Goal: Information Seeking & Learning: Learn about a topic

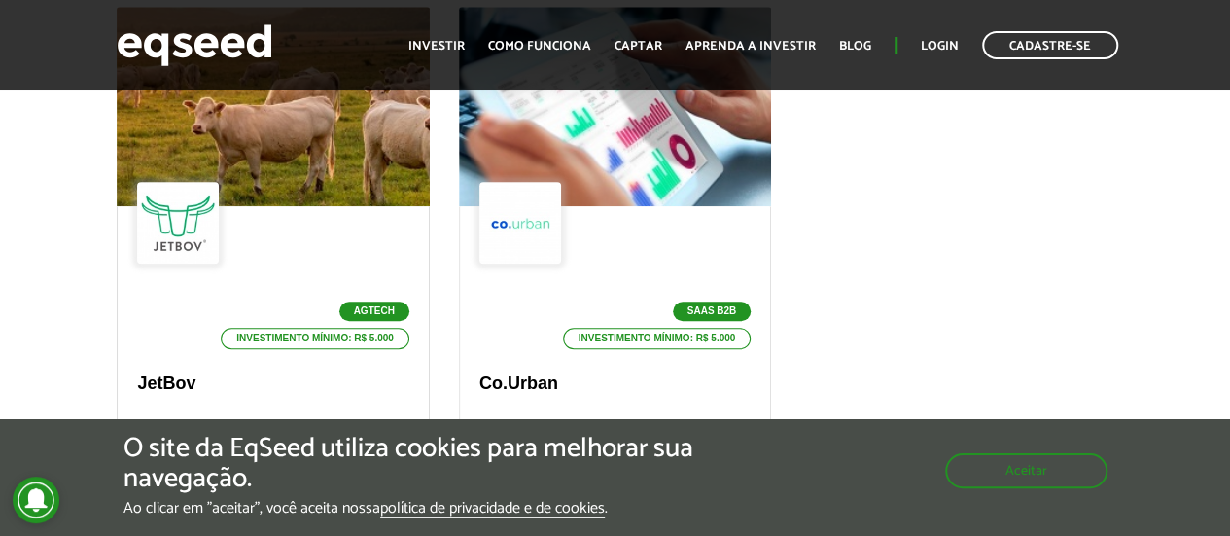
scroll to position [584, 0]
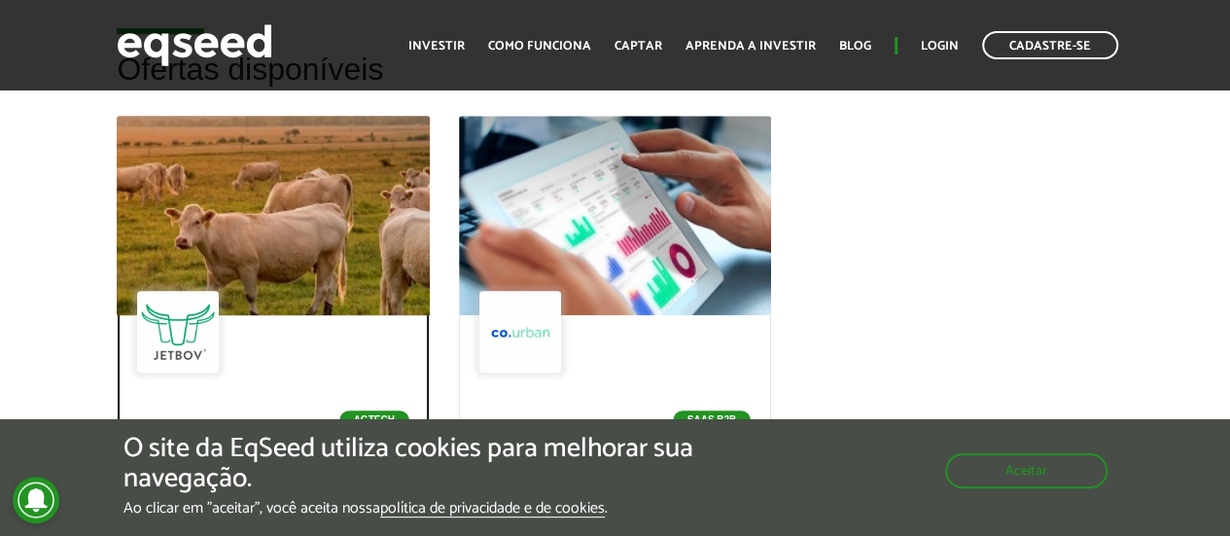
click at [270, 267] on div at bounding box center [273, 215] width 375 height 239
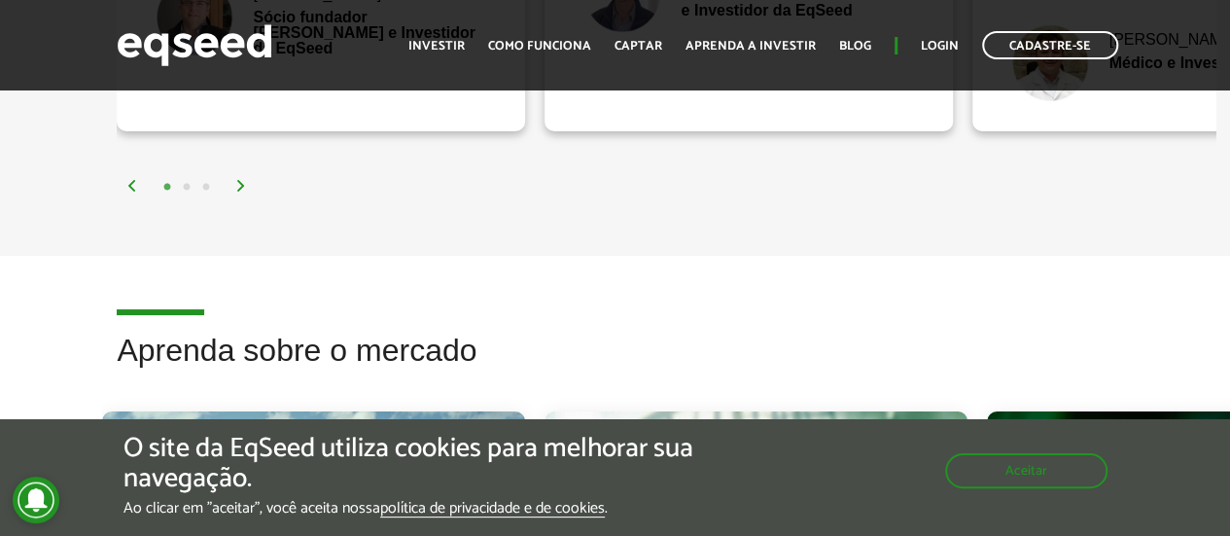
scroll to position [3599, 0]
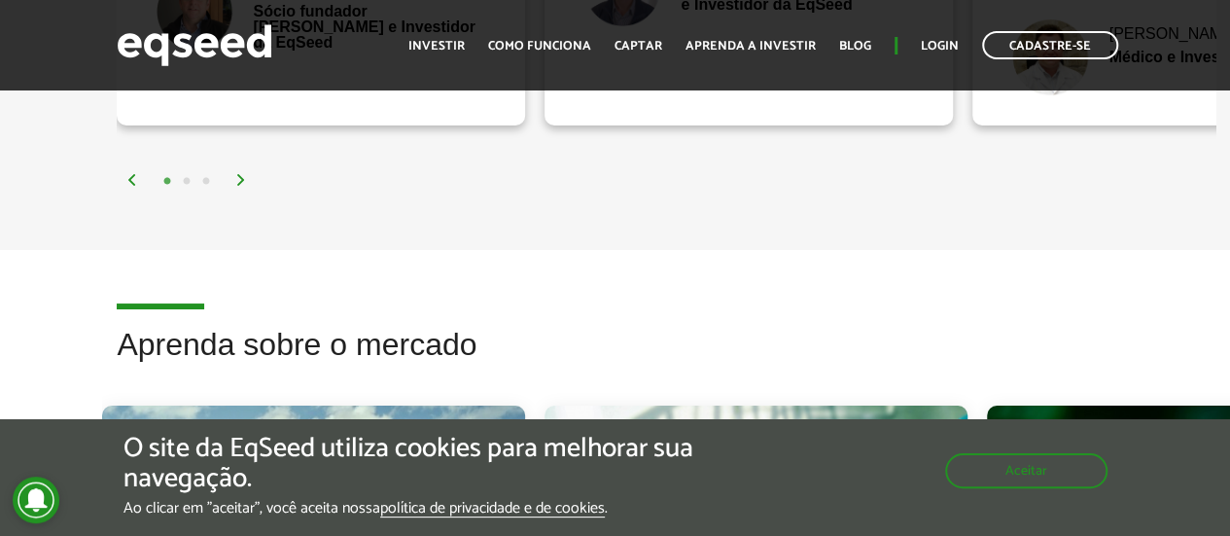
click at [241, 174] on img at bounding box center [241, 180] width 12 height 12
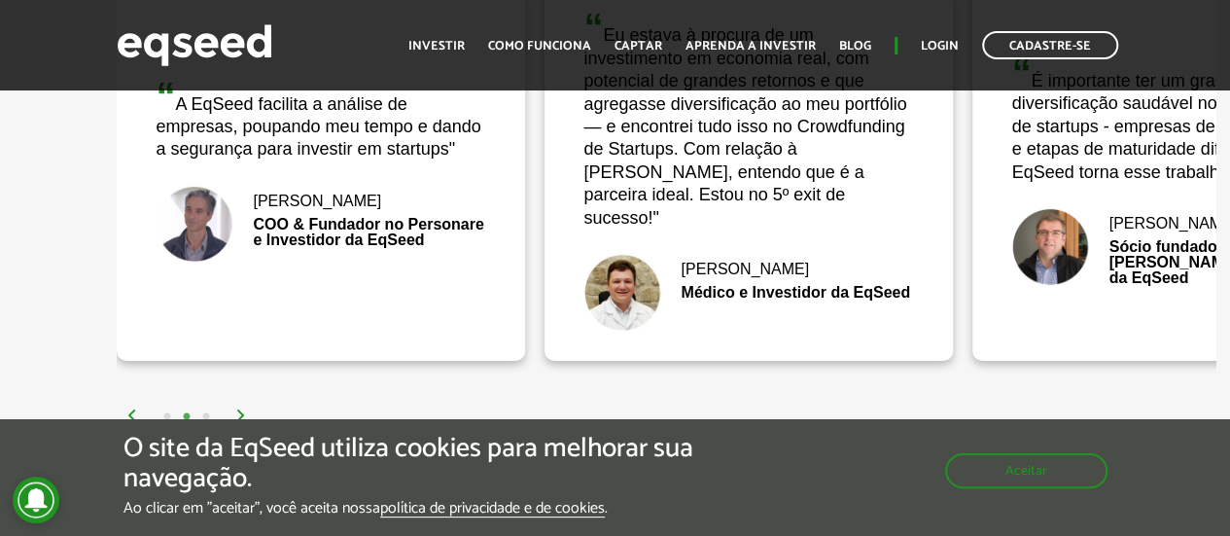
scroll to position [3404, 0]
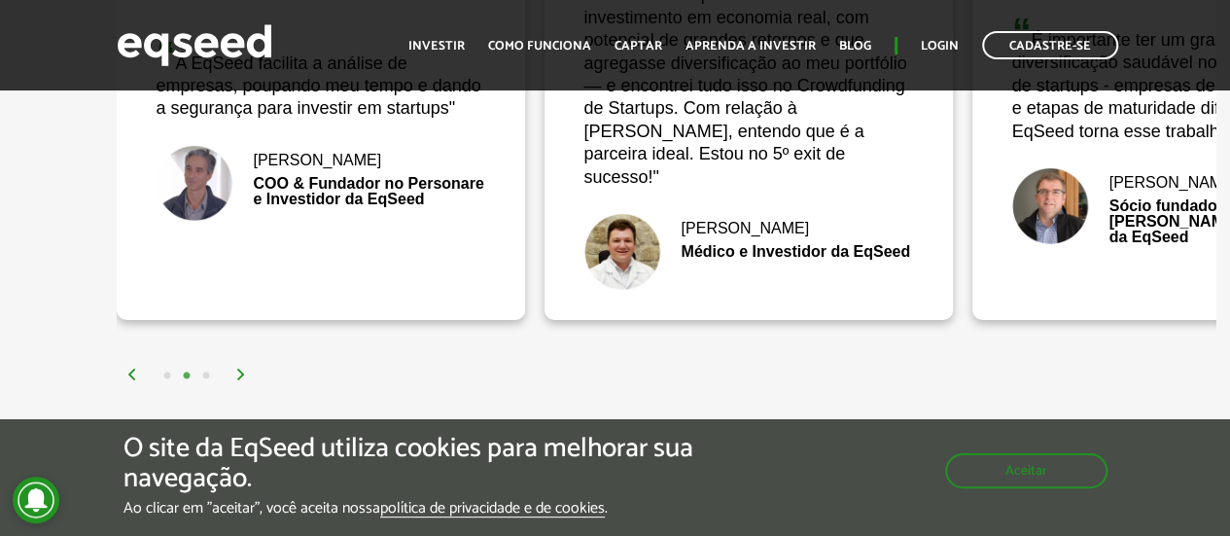
click at [243, 369] on img at bounding box center [241, 375] width 12 height 12
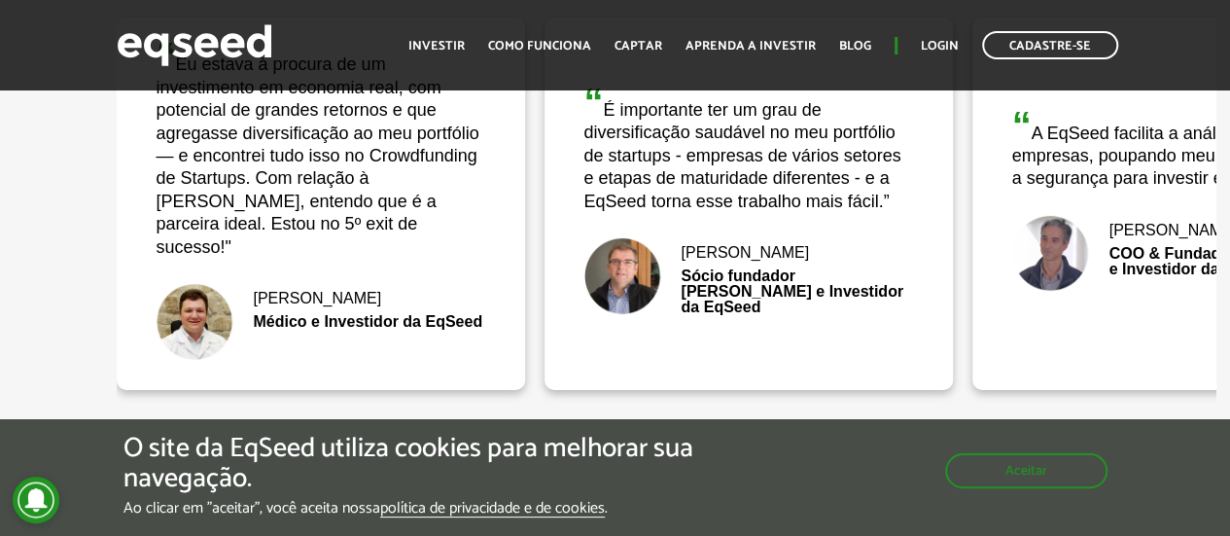
scroll to position [3112, 0]
